Goal: Task Accomplishment & Management: Manage account settings

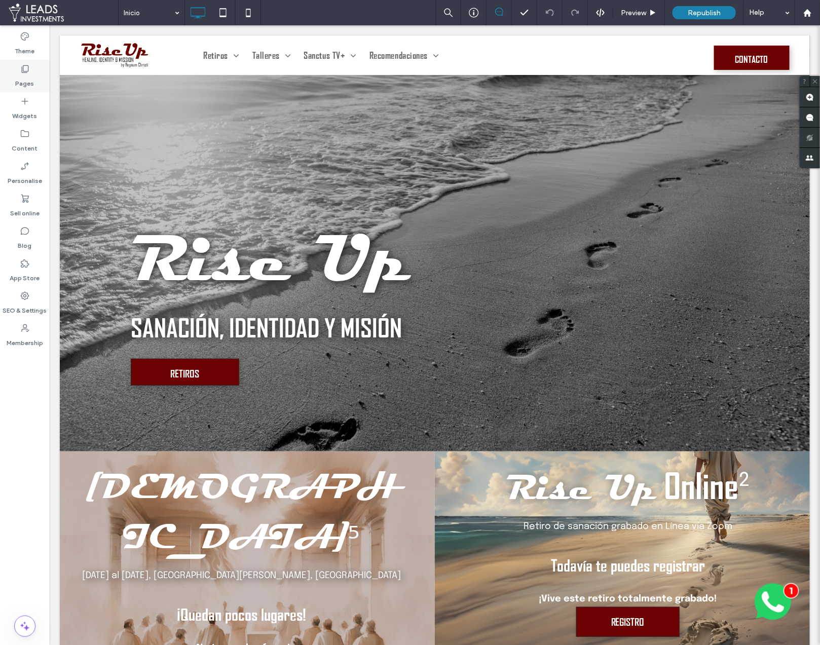
click at [29, 67] on icon at bounding box center [25, 69] width 10 height 10
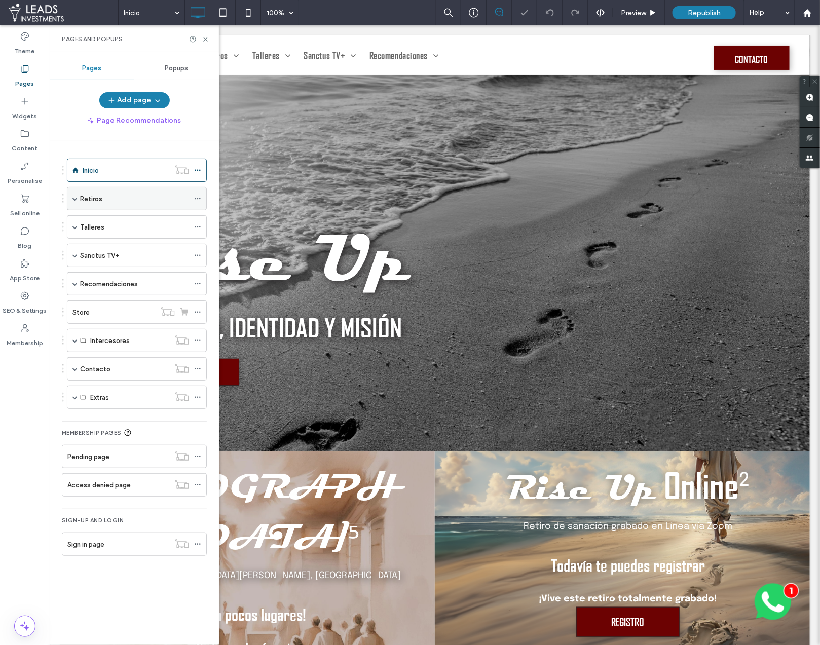
click at [74, 199] on span at bounding box center [74, 198] width 5 height 5
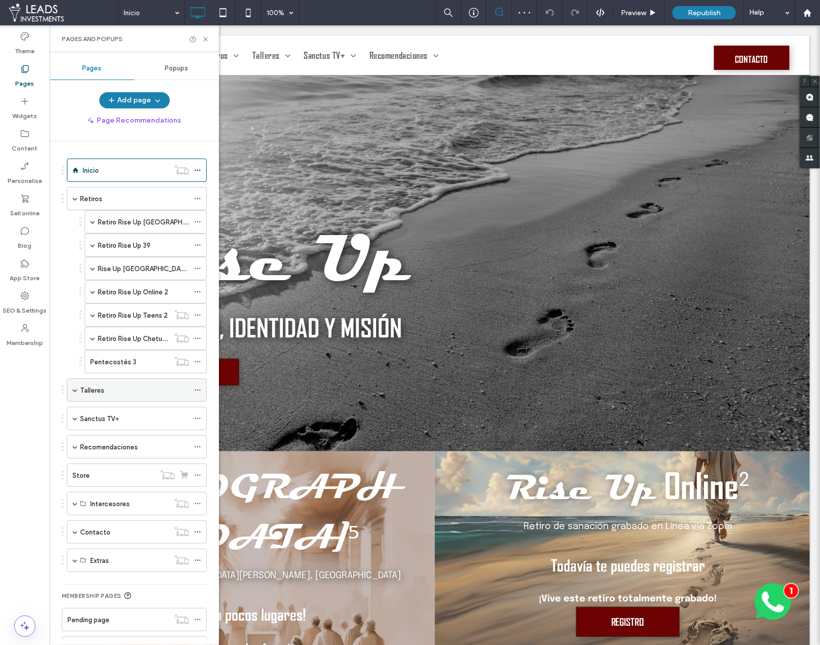
click at [74, 391] on span at bounding box center [74, 390] width 5 height 22
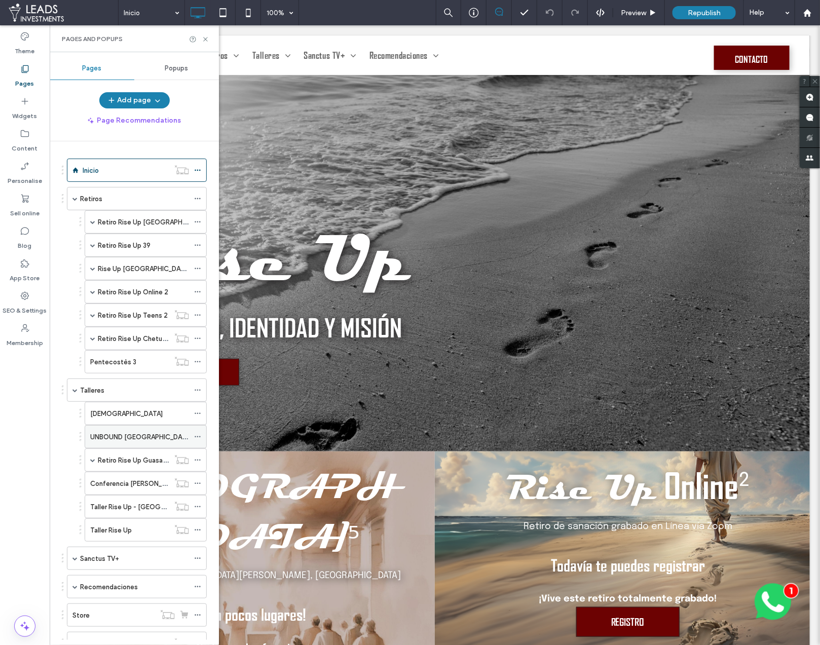
click at [127, 432] on label "UNBOUND [GEOGRAPHIC_DATA]" at bounding box center [141, 437] width 102 height 18
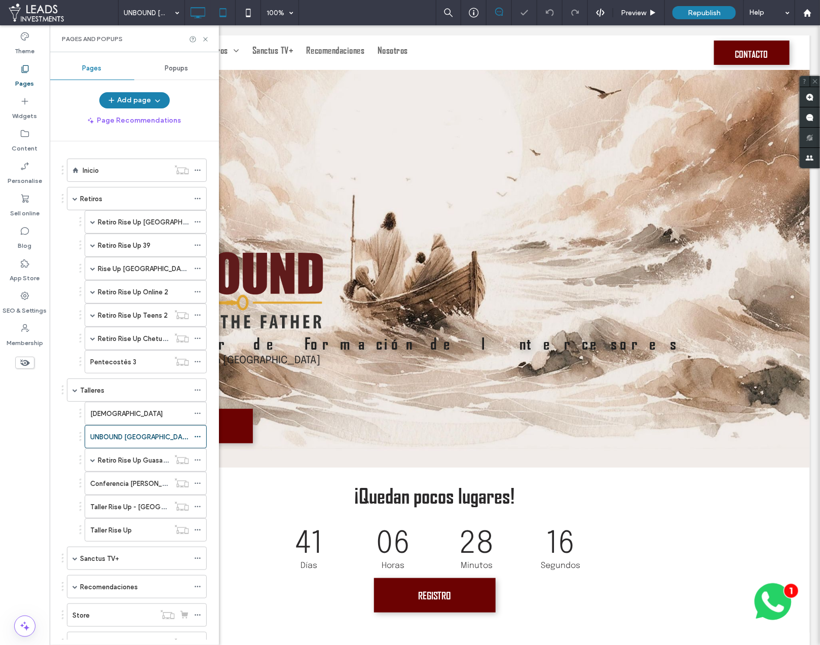
scroll to position [975, 0]
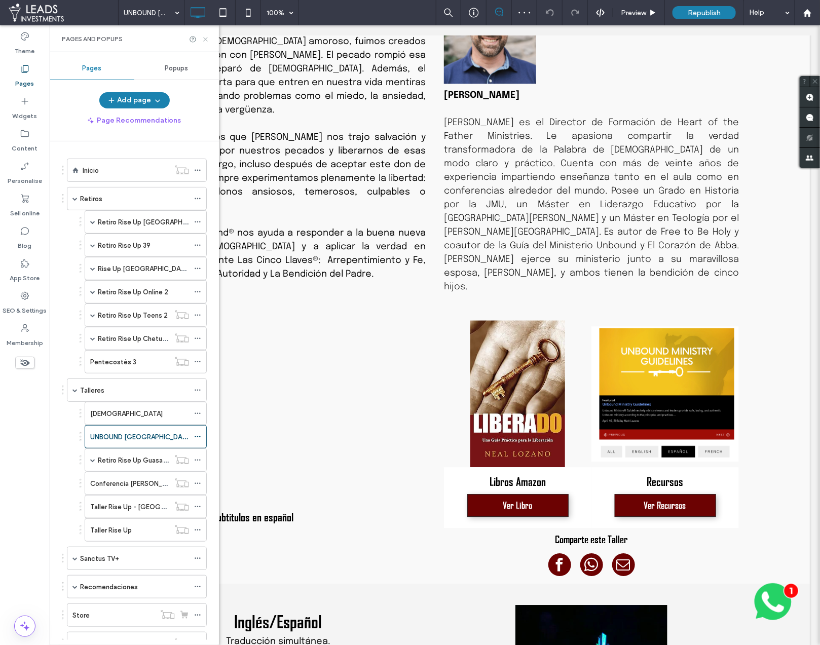
click at [208, 39] on icon at bounding box center [206, 39] width 8 height 8
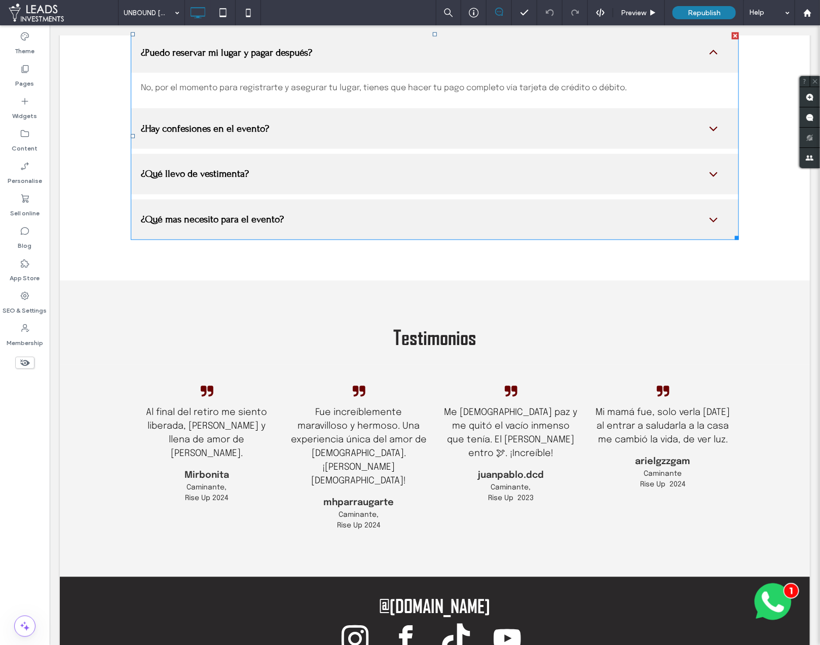
scroll to position [2332, 0]
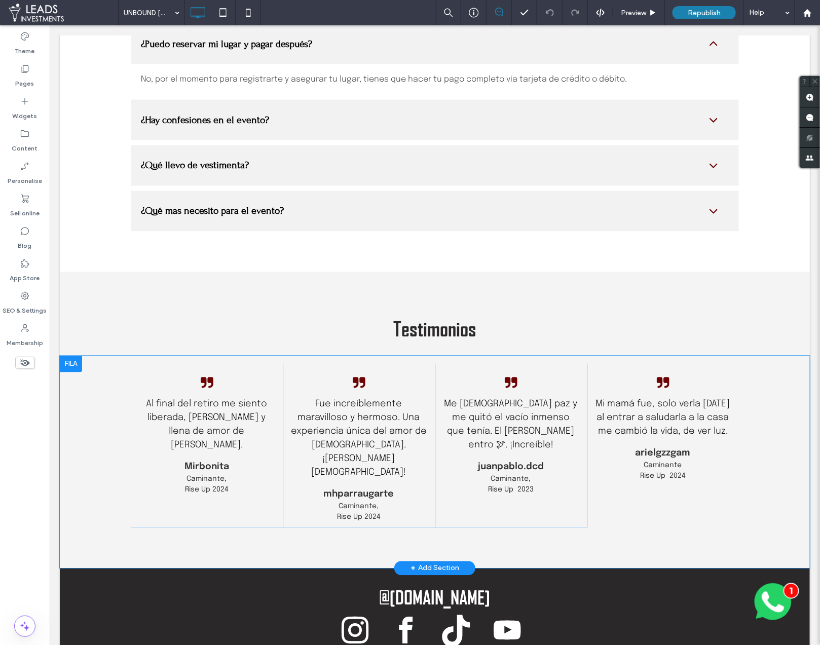
click at [76, 356] on div at bounding box center [70, 364] width 22 height 16
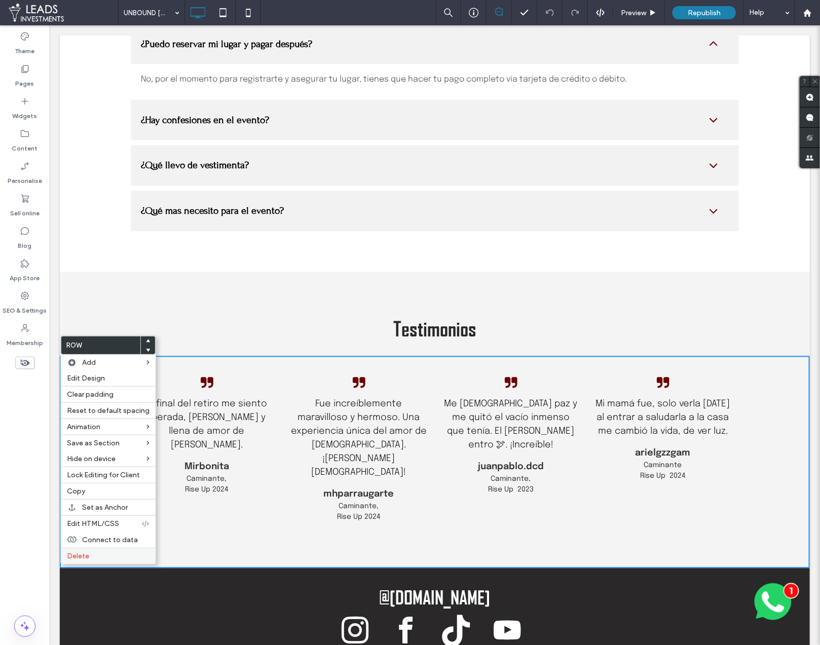
click at [115, 553] on label "Delete" at bounding box center [108, 556] width 83 height 9
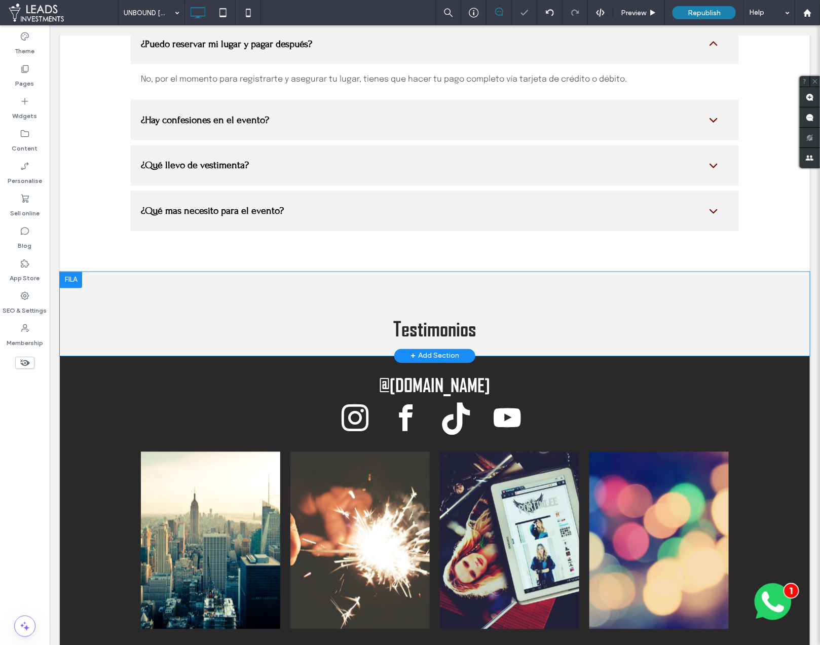
click at [79, 272] on div at bounding box center [70, 280] width 22 height 16
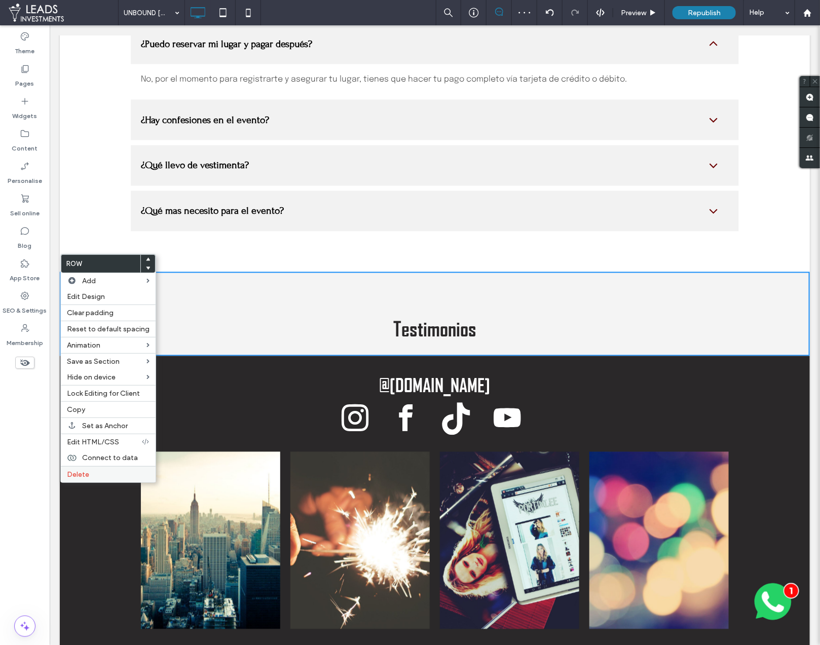
click at [88, 477] on span "Delete" at bounding box center [78, 474] width 22 height 9
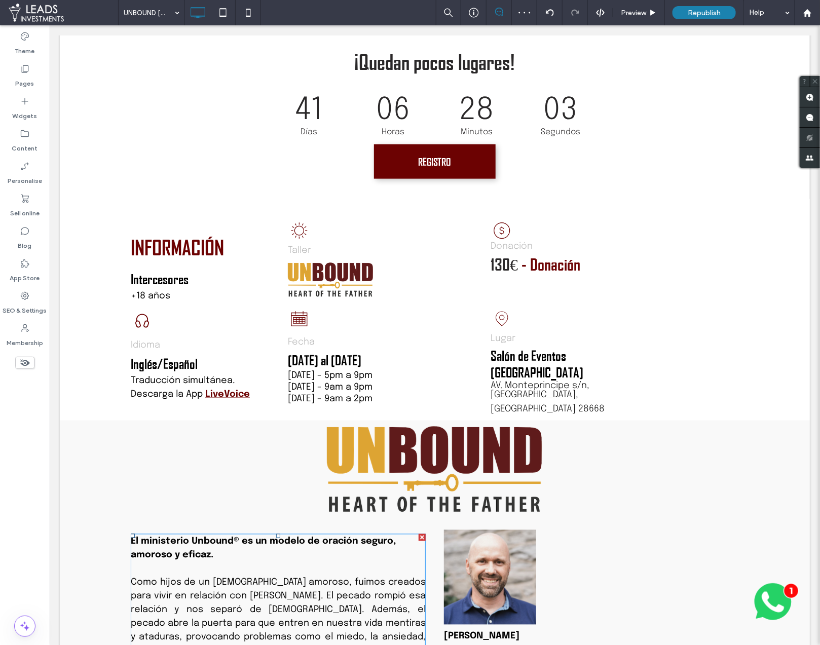
scroll to position [0, 0]
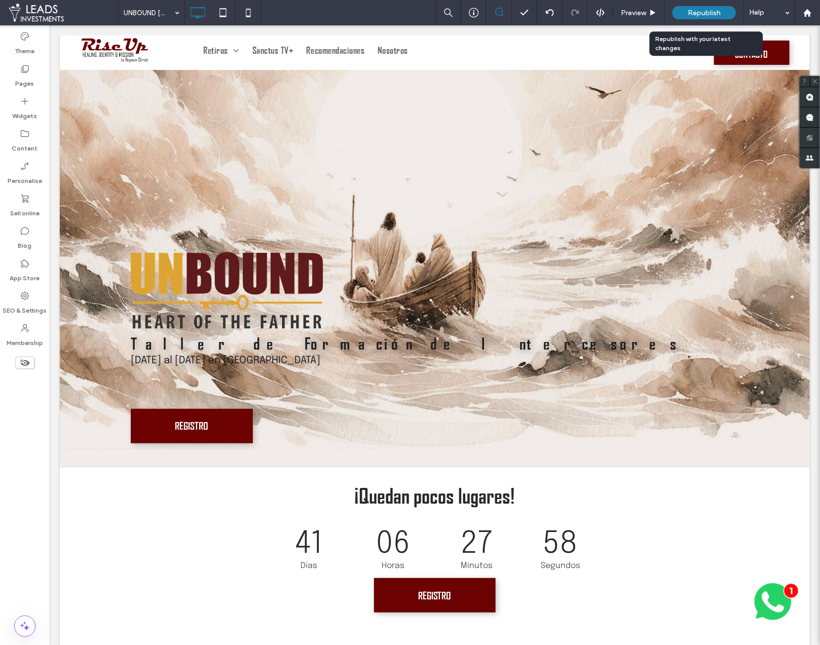
click at [709, 13] on span "Republish" at bounding box center [704, 13] width 33 height 9
